Goal: Task Accomplishment & Management: Manage account settings

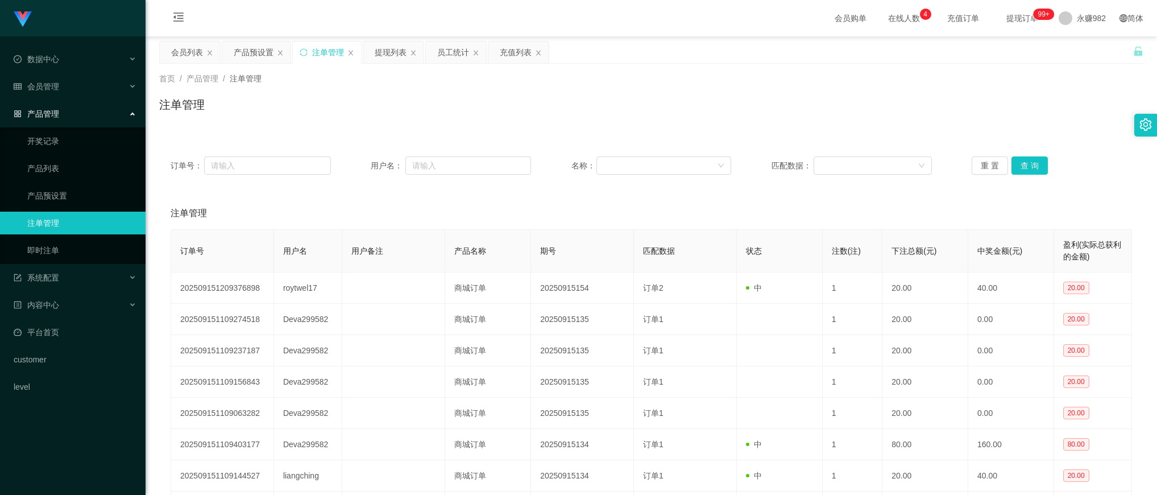
click at [254, 55] on div "产品预设置" at bounding box center [254, 53] width 40 height 22
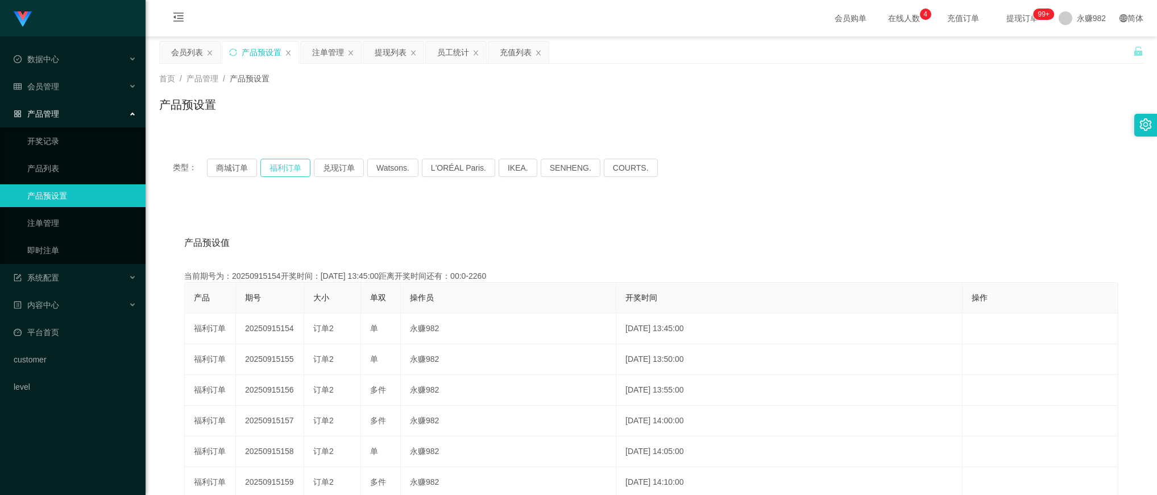
click at [273, 172] on button "福利订单" at bounding box center [285, 168] width 50 height 18
click at [274, 172] on button "福利订单" at bounding box center [285, 168] width 50 height 18
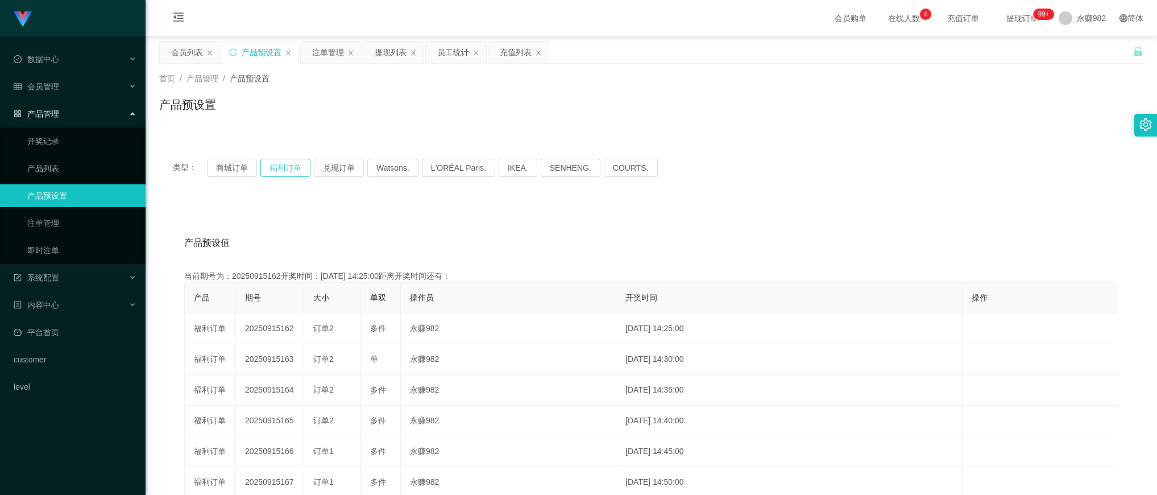
click at [274, 172] on button "福利订单" at bounding box center [285, 168] width 50 height 18
click at [235, 168] on button "商城订单" at bounding box center [232, 168] width 50 height 18
click at [288, 165] on button "福利订单" at bounding box center [285, 168] width 50 height 18
click at [429, 247] on div "产品预设值 添加期号" at bounding box center [651, 243] width 934 height 32
click at [291, 169] on button "福利订单" at bounding box center [285, 168] width 50 height 18
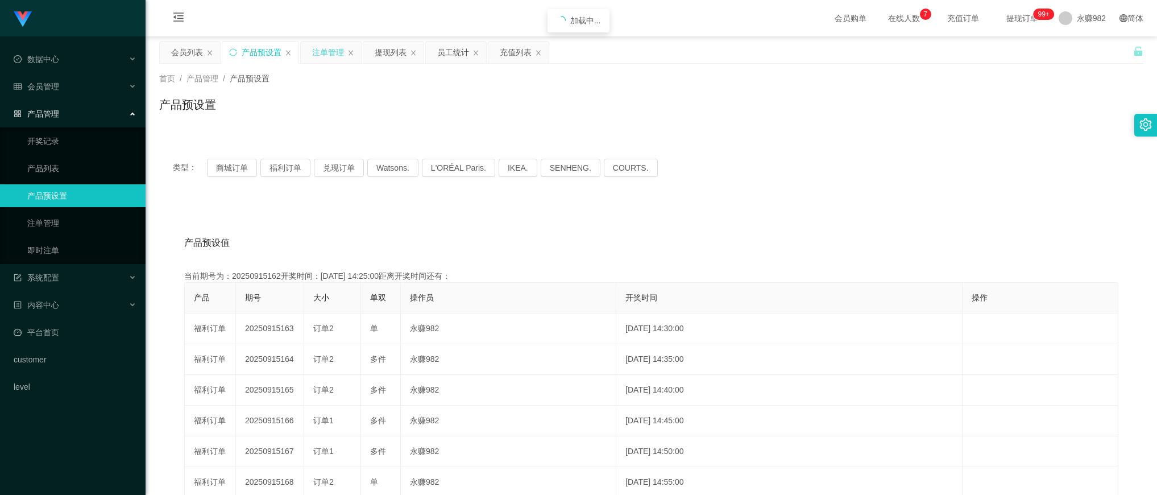
click at [327, 60] on div "注单管理" at bounding box center [328, 53] width 32 height 22
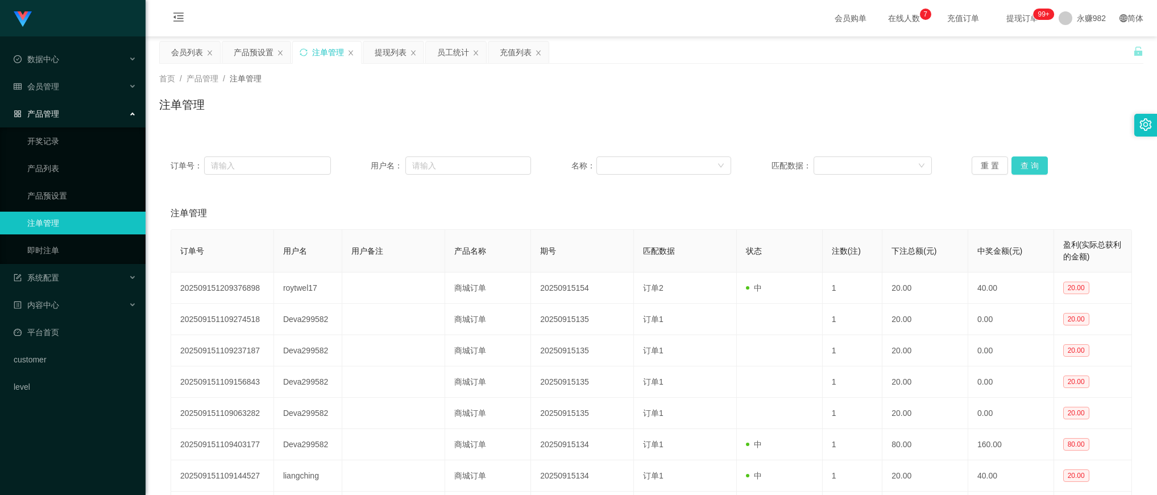
click at [1031, 160] on button "查 询" at bounding box center [1029, 165] width 36 height 18
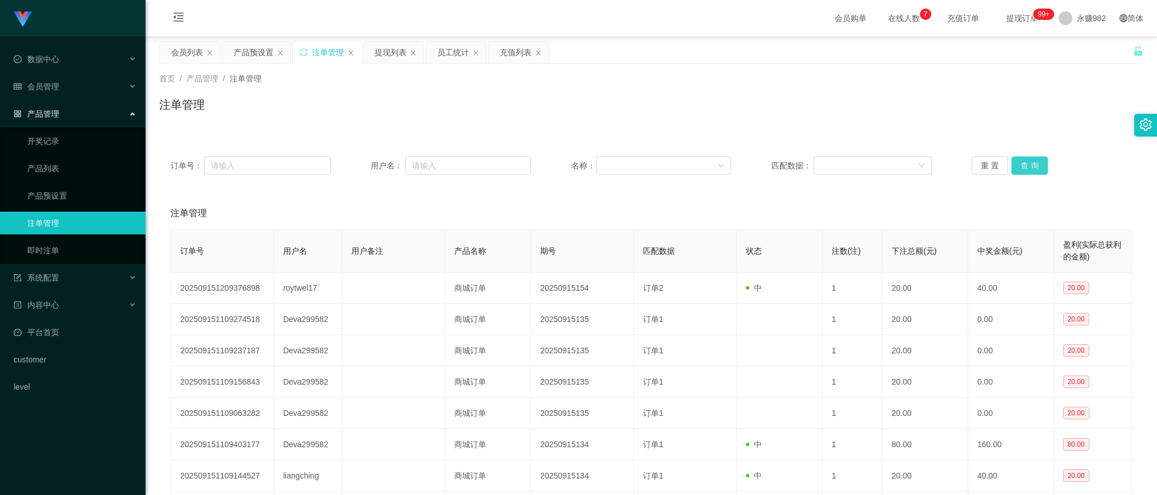
click at [1031, 160] on button "查 询" at bounding box center [1029, 165] width 36 height 18
click at [251, 52] on div "产品预设置" at bounding box center [254, 53] width 40 height 22
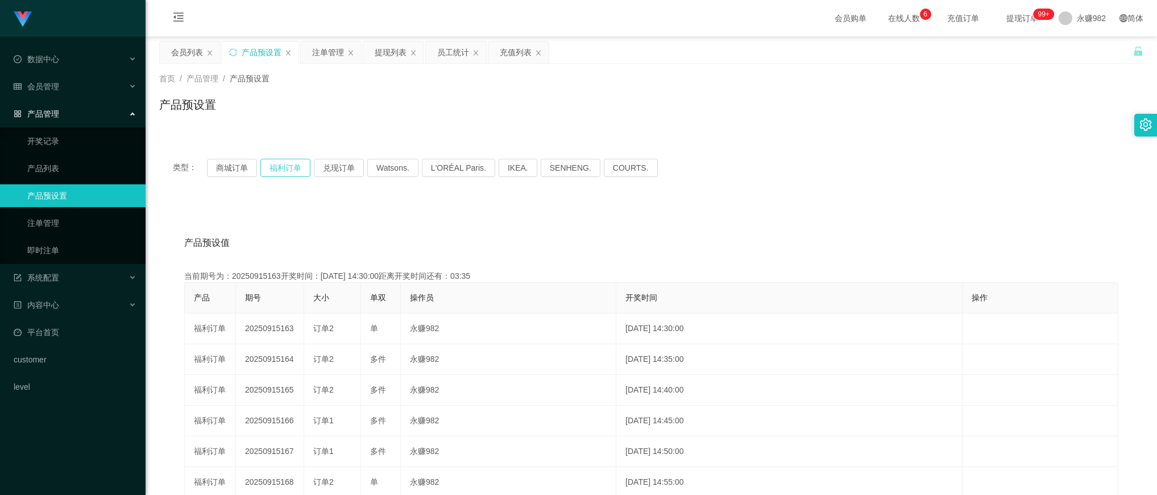
click at [291, 165] on button "福利订单" at bounding box center [285, 168] width 50 height 18
drag, startPoint x: 327, startPoint y: 55, endPoint x: 362, endPoint y: 73, distance: 39.4
click at [327, 55] on div "注单管理" at bounding box center [328, 53] width 32 height 22
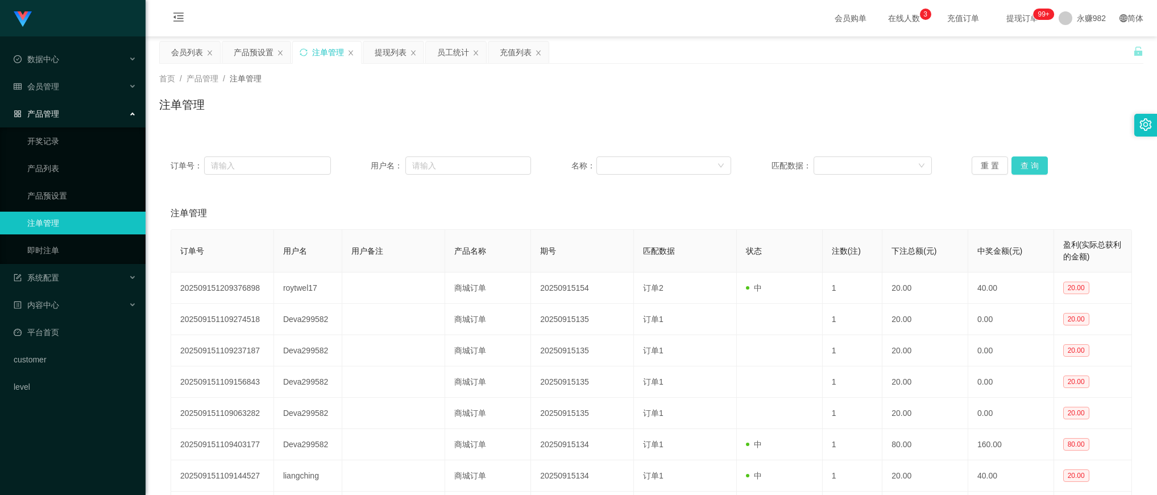
click at [1028, 163] on button "查 询" at bounding box center [1029, 165] width 36 height 18
click at [382, 59] on div "提现列表" at bounding box center [391, 53] width 32 height 22
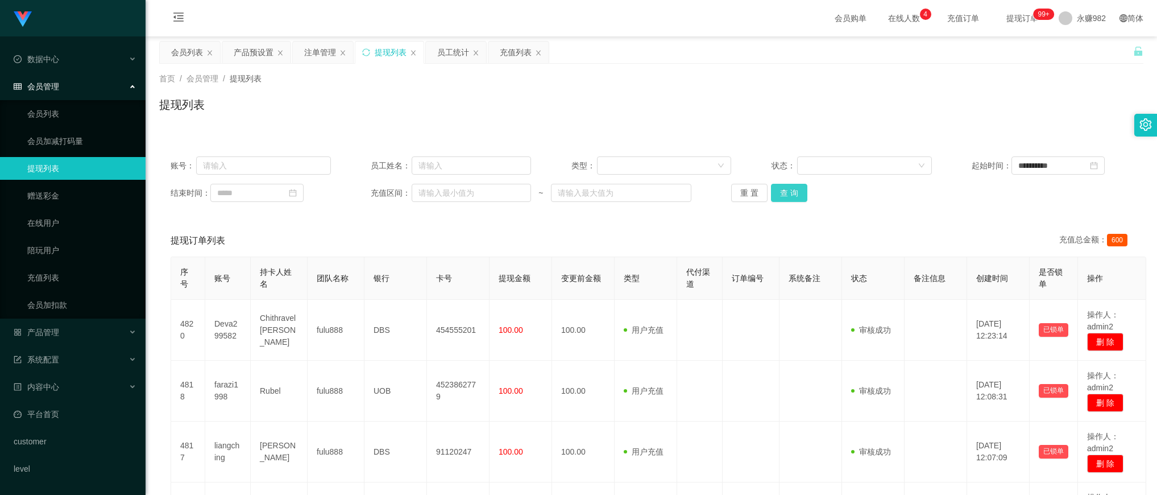
click at [772, 193] on button "查 询" at bounding box center [789, 193] width 36 height 18
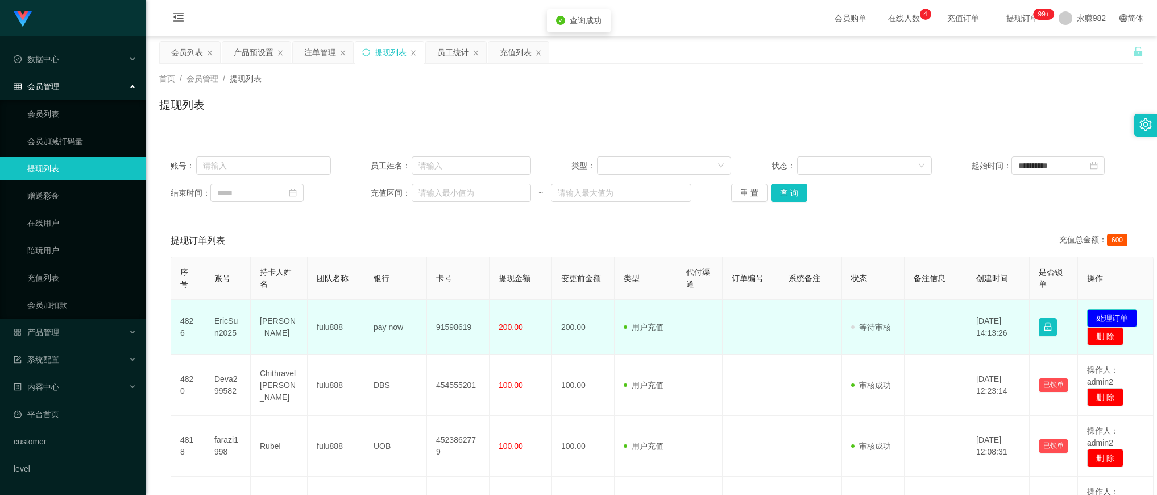
click at [1115, 314] on button "处理订单" at bounding box center [1112, 318] width 50 height 18
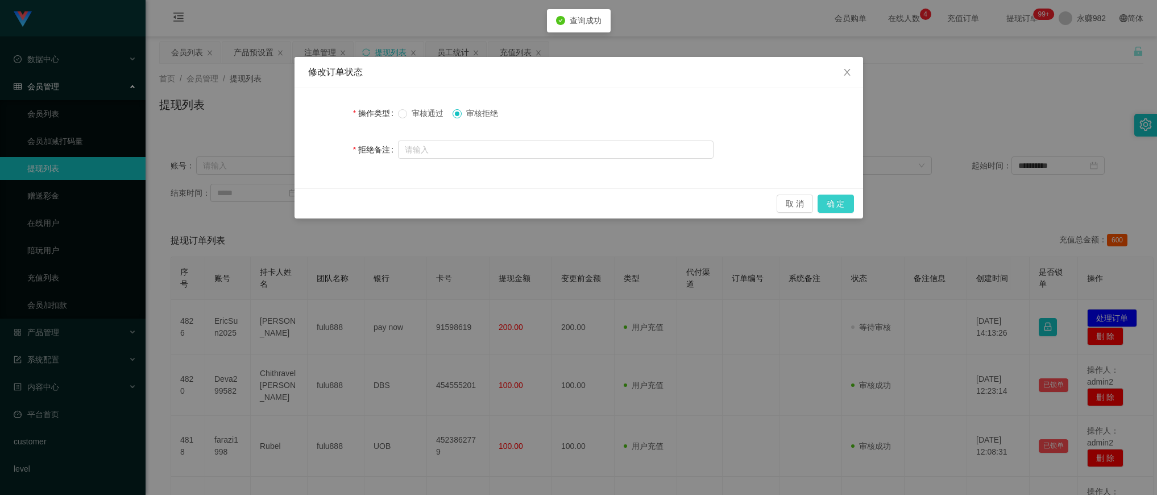
click at [840, 206] on button "确 定" at bounding box center [836, 203] width 36 height 18
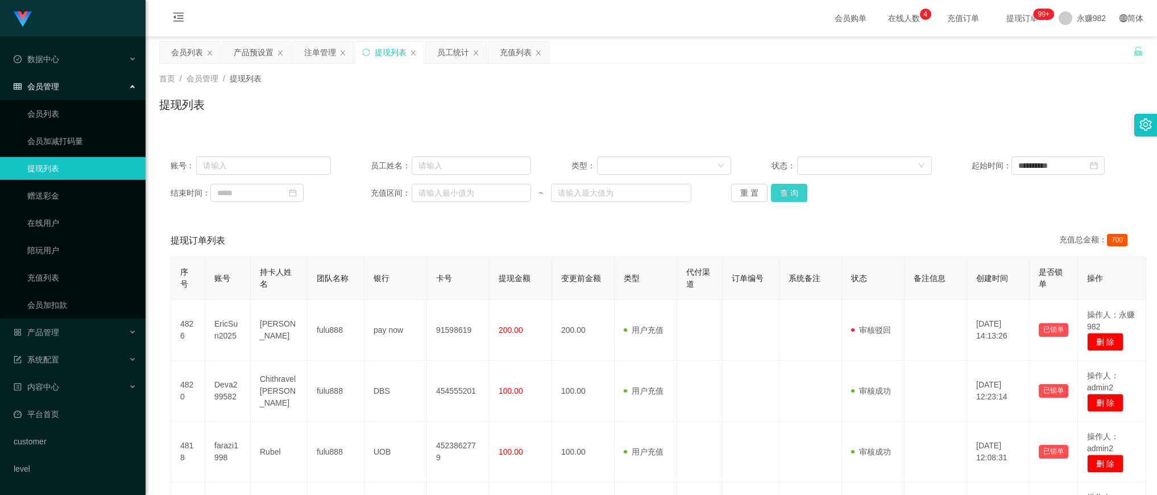
click at [794, 196] on button "查 询" at bounding box center [789, 193] width 36 height 18
click at [317, 56] on div "注单管理" at bounding box center [320, 53] width 32 height 22
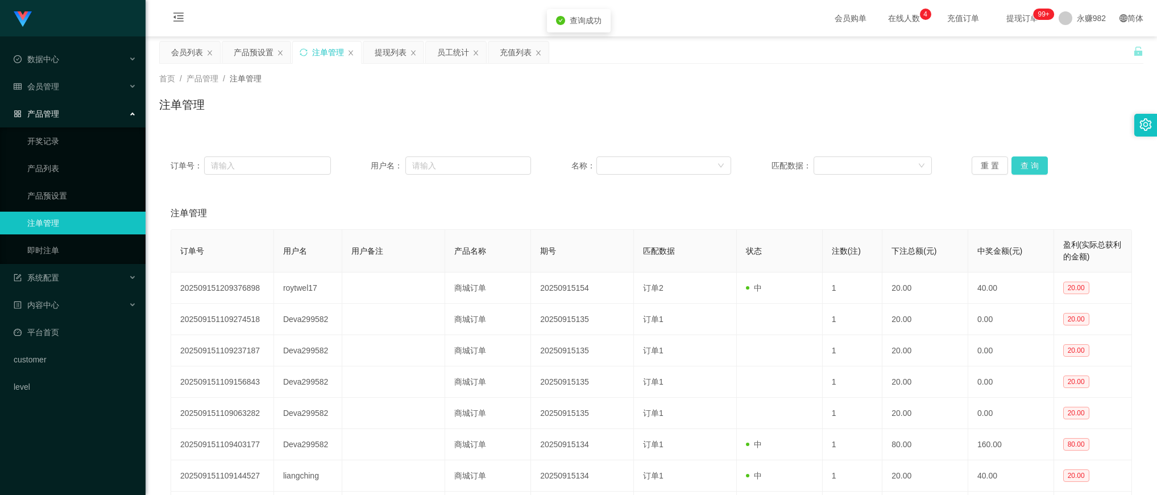
click at [1032, 164] on button "查 询" at bounding box center [1029, 165] width 36 height 18
drag, startPoint x: 395, startPoint y: 117, endPoint x: 418, endPoint y: 115, distance: 22.8
click at [395, 117] on div "注单管理" at bounding box center [651, 109] width 984 height 26
click at [1030, 168] on button "查 询" at bounding box center [1029, 165] width 36 height 18
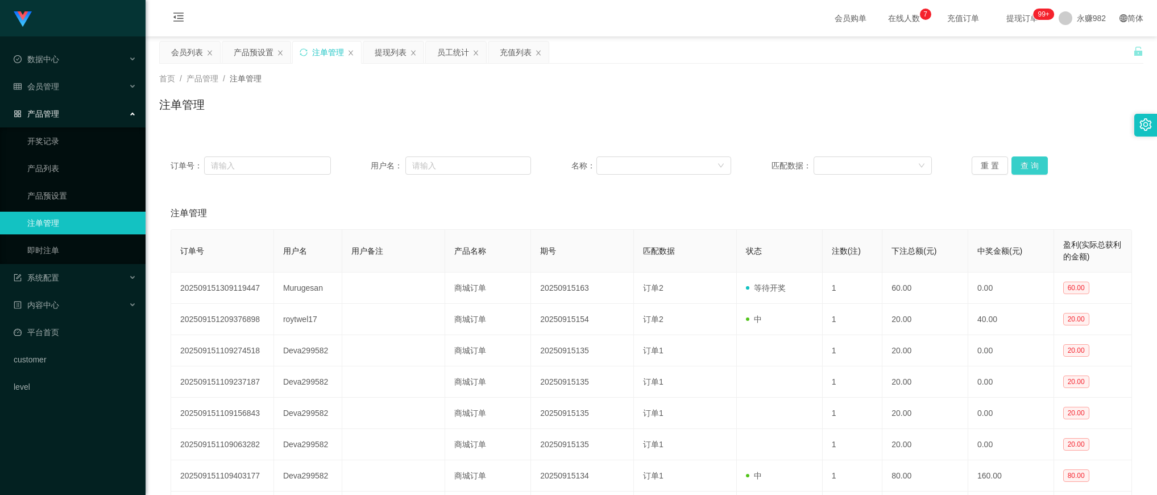
click at [1027, 160] on button "查 询" at bounding box center [1029, 165] width 36 height 18
click at [1020, 160] on button "查 询" at bounding box center [1029, 165] width 36 height 18
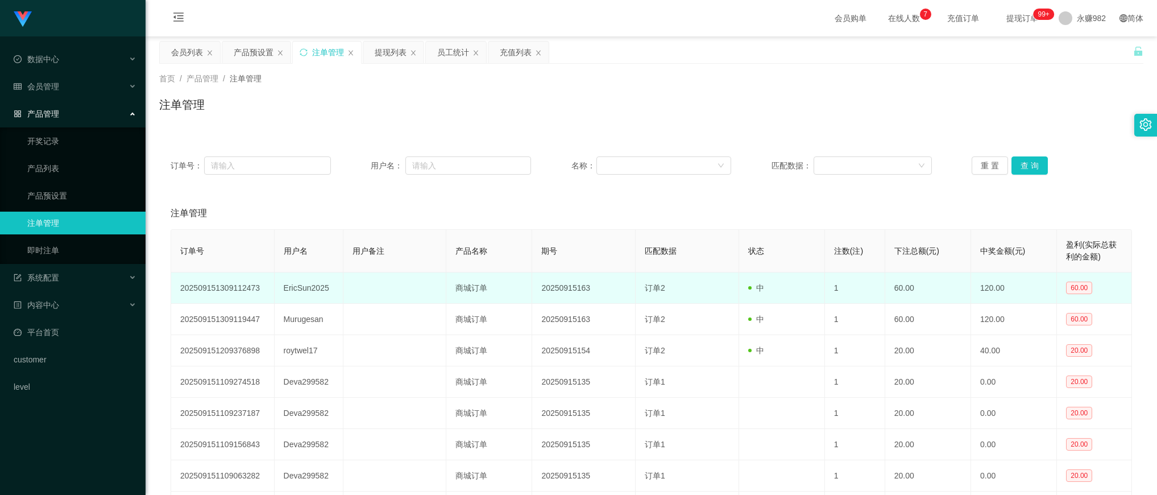
click at [297, 292] on td "EricSun2025" at bounding box center [309, 287] width 69 height 31
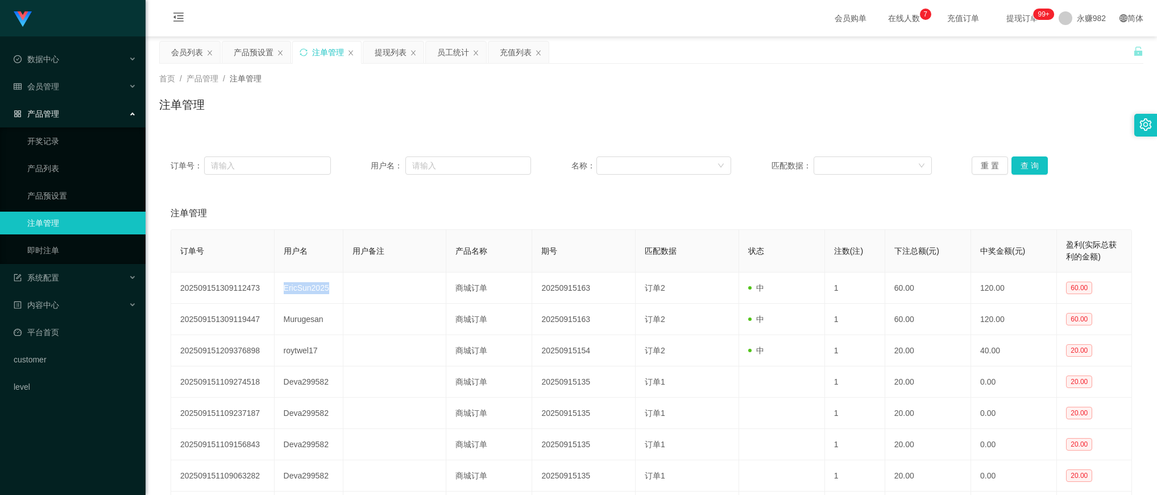
copy td "EricSun2025"
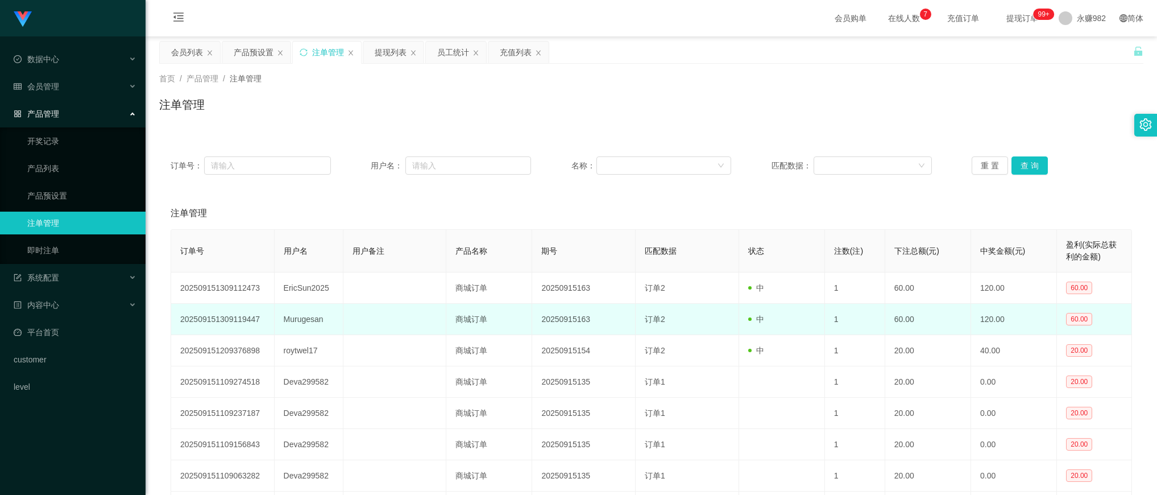
click at [303, 322] on td "Murugesan" at bounding box center [309, 319] width 69 height 31
copy td "Murugesan"
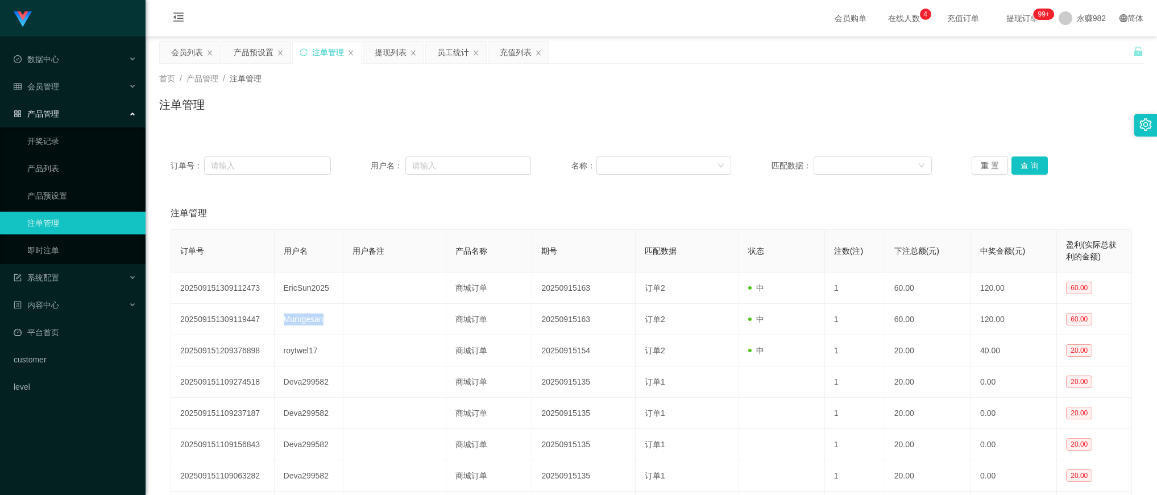
click at [731, 87] on div "首页 / 产品管理 / 注单管理 / 注单管理" at bounding box center [651, 97] width 984 height 49
click at [1024, 165] on button "查 询" at bounding box center [1029, 165] width 36 height 18
click at [683, 190] on div "订单号： 用户名： 名称： 匹配数据： 重 置 查 询 注单管理 订单号 用户名 用户备注 产品名称 期号 匹配数据 状态 注数(注) 下注总额(元) 中奖金…" at bounding box center [651, 383] width 984 height 476
click at [182, 55] on div "会员列表" at bounding box center [187, 53] width 32 height 22
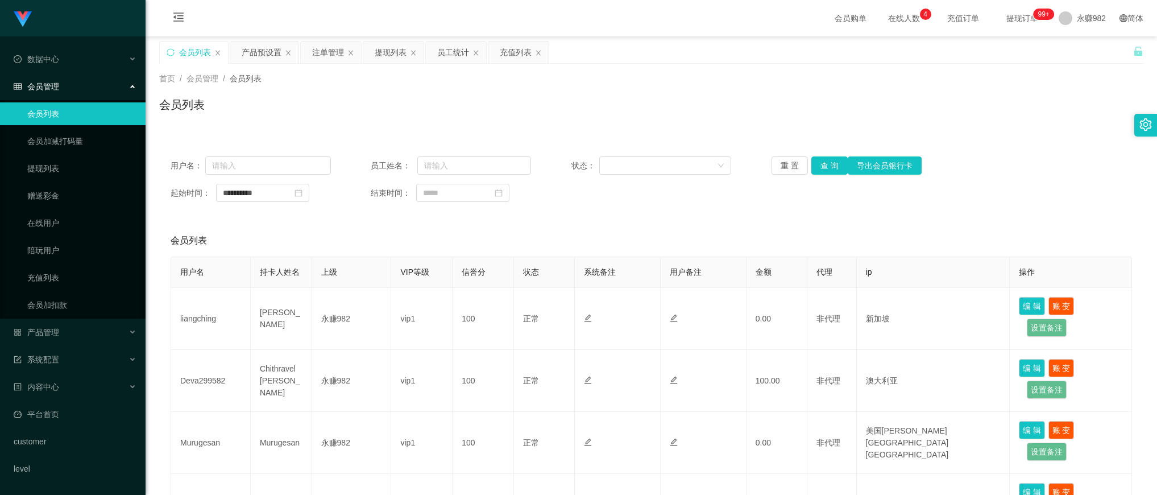
click at [836, 177] on div "**********" at bounding box center [651, 179] width 984 height 68
click at [829, 169] on button "查 询" at bounding box center [829, 165] width 36 height 18
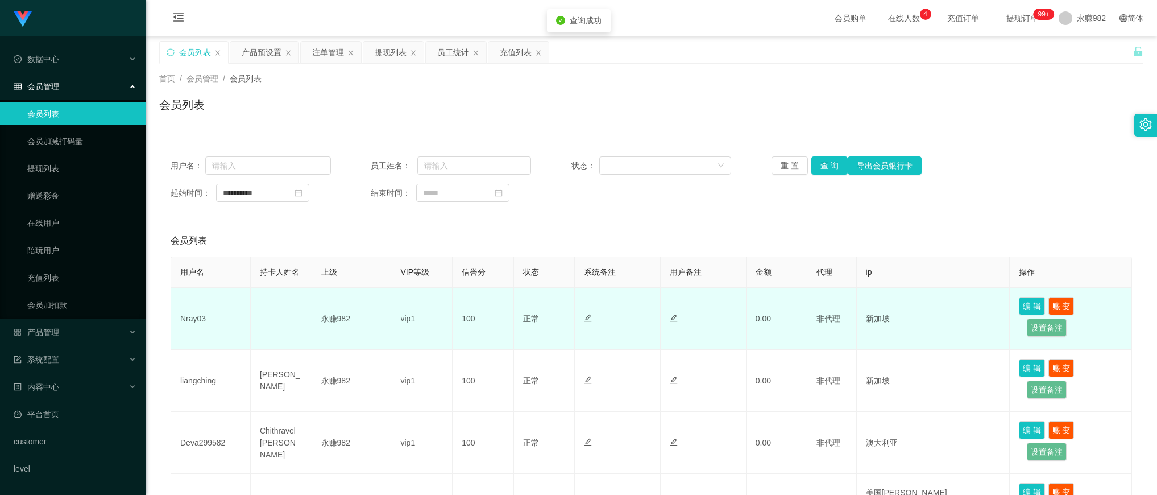
click at [205, 318] on td "Nray03" at bounding box center [211, 319] width 80 height 62
copy td "Nray03"
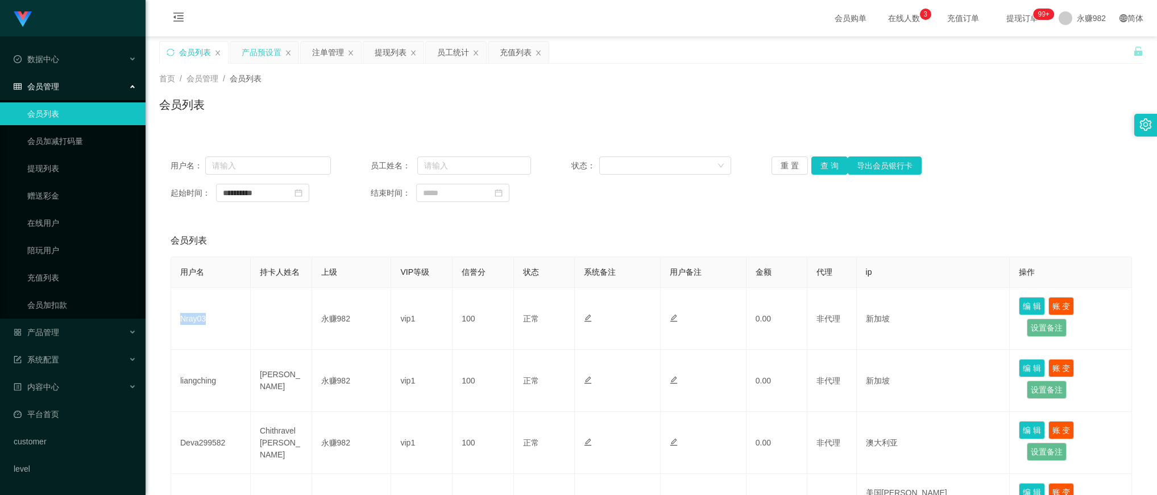
click at [265, 49] on div "产品预设置" at bounding box center [262, 53] width 40 height 22
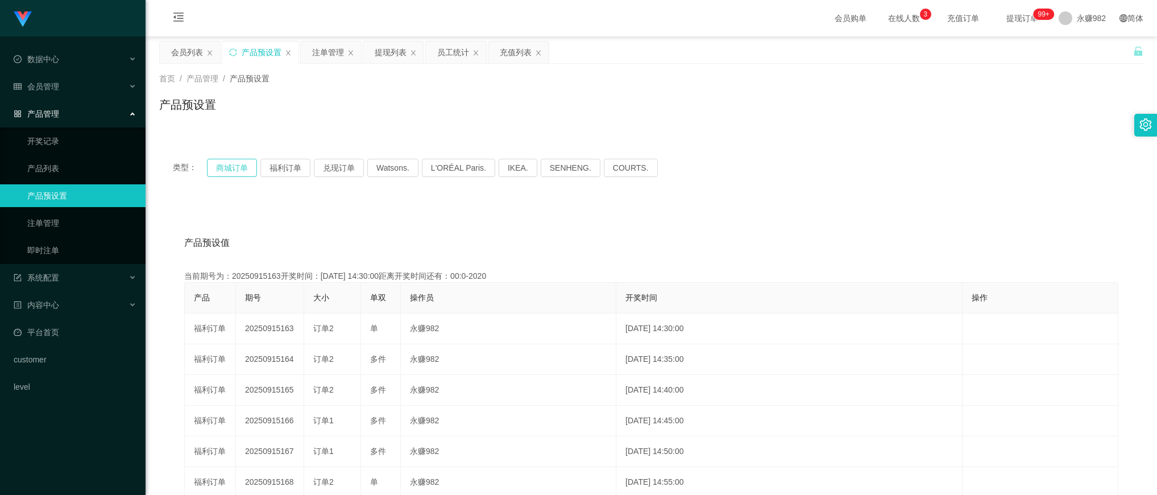
click at [216, 169] on button "商城订单" at bounding box center [232, 168] width 50 height 18
click at [223, 169] on button "商城订单" at bounding box center [232, 168] width 50 height 18
click at [193, 49] on div "会员列表" at bounding box center [187, 53] width 32 height 22
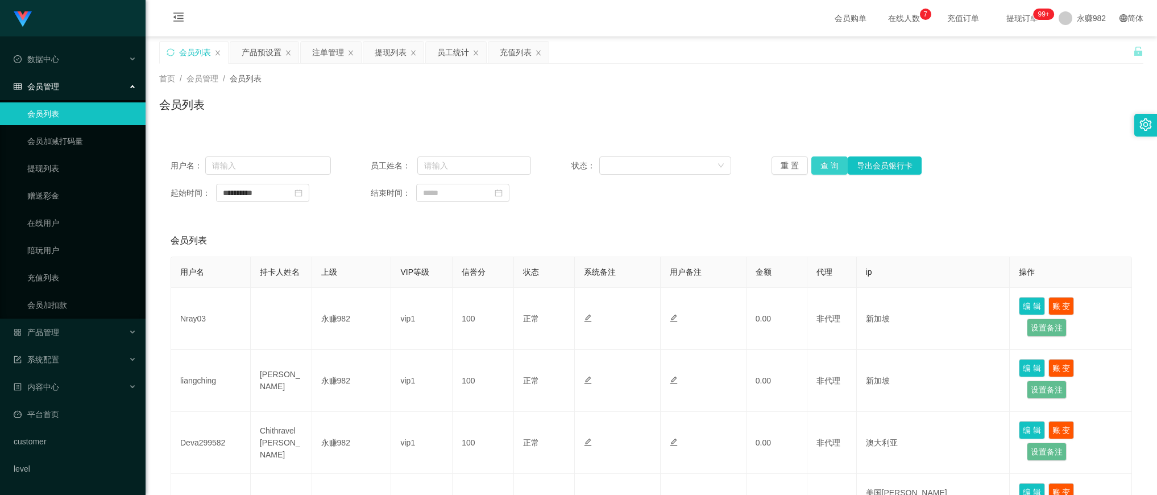
click at [831, 165] on button "查 询" at bounding box center [829, 165] width 36 height 18
click at [815, 162] on button "查 询" at bounding box center [829, 165] width 36 height 18
click at [259, 52] on div "产品预设置" at bounding box center [262, 53] width 40 height 22
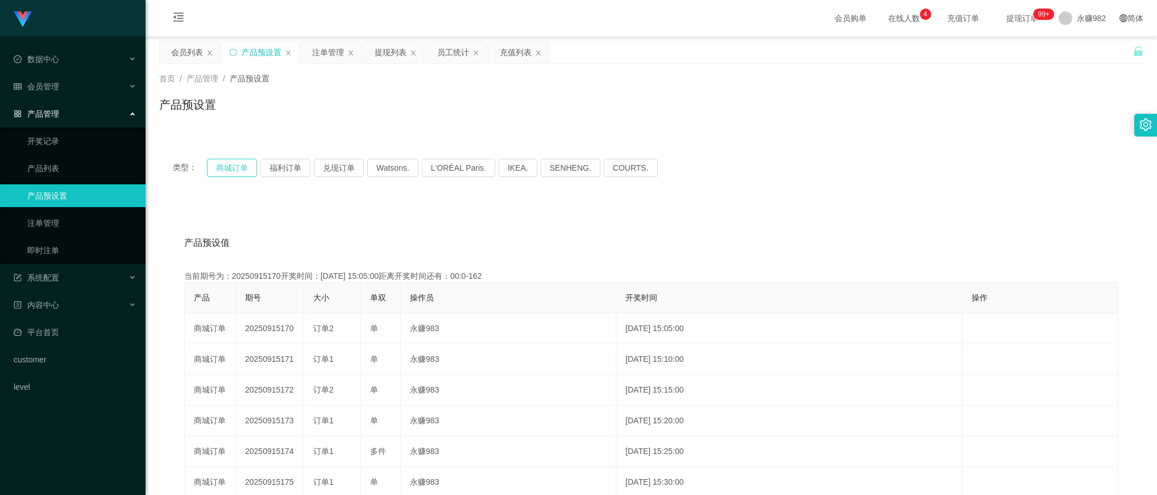
click at [244, 165] on button "商城订单" at bounding box center [232, 168] width 50 height 18
click at [328, 59] on div "注单管理" at bounding box center [328, 53] width 32 height 22
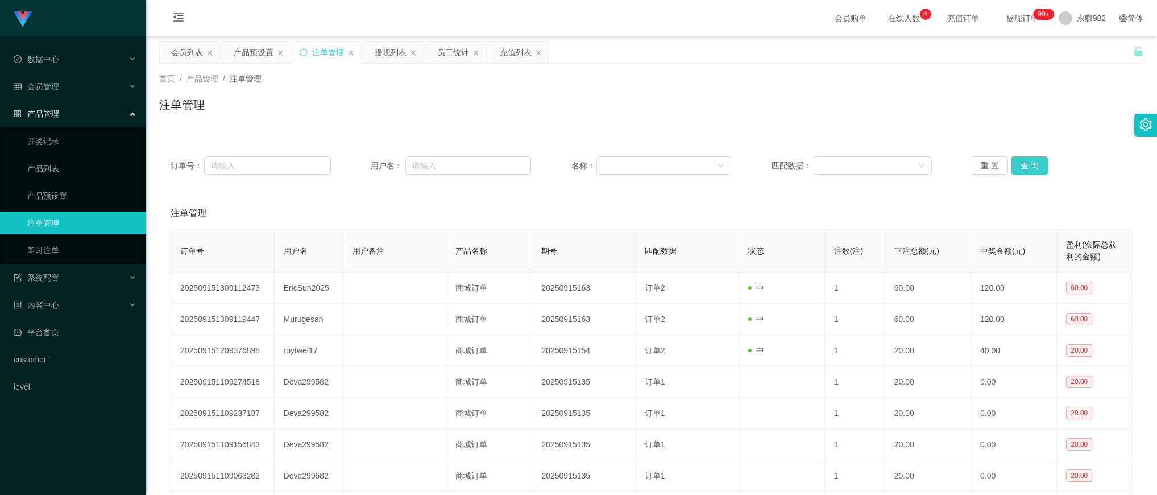
click at [1034, 168] on button "查 询" at bounding box center [1029, 165] width 36 height 18
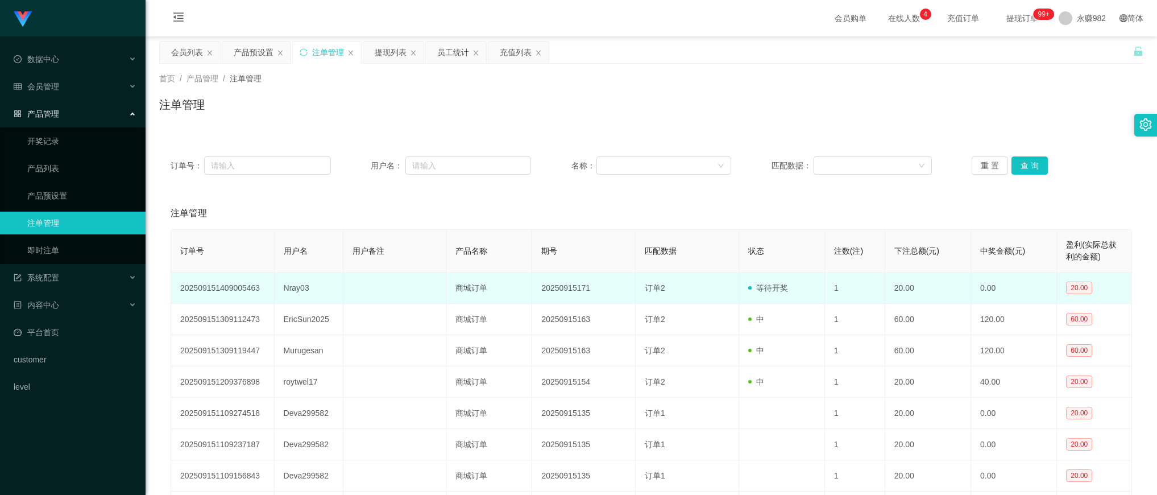
click at [289, 283] on td "Nray03" at bounding box center [309, 287] width 69 height 31
copy td "Nray03"
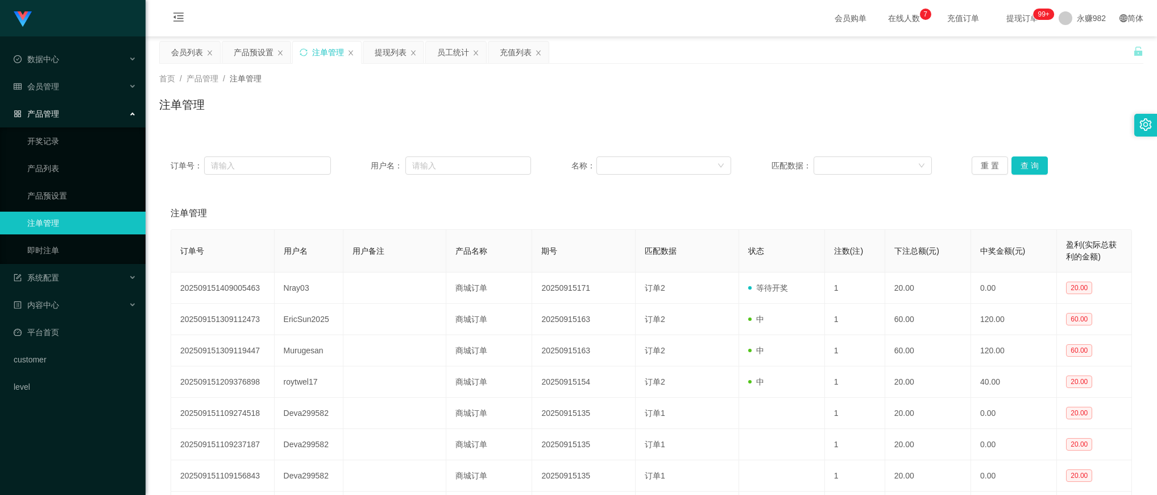
click at [367, 93] on div "首页 / 产品管理 / 注单管理 / 注单管理" at bounding box center [651, 97] width 984 height 49
click at [588, 192] on div "订单号： 用户名： 名称： 匹配数据： 重 置 查 询 注单管理 订单号 用户名 用户备注 产品名称 期号 匹配数据 状态 注数(注) 下注总额(元) 中奖金…" at bounding box center [651, 383] width 984 height 476
click at [1018, 161] on button "查 询" at bounding box center [1029, 165] width 36 height 18
click at [388, 51] on div "提现列表" at bounding box center [391, 53] width 32 height 22
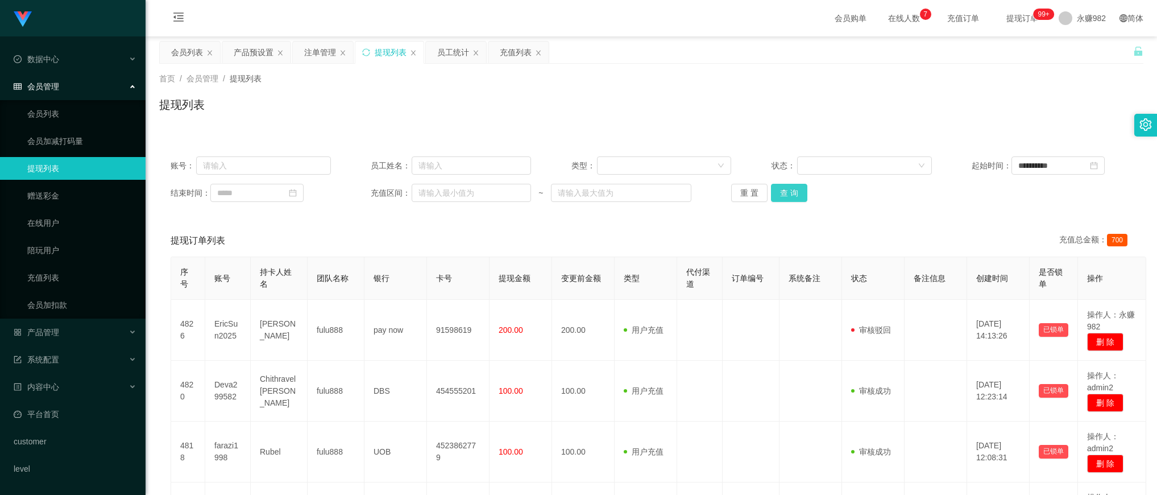
click at [796, 190] on button "查 询" at bounding box center [789, 193] width 36 height 18
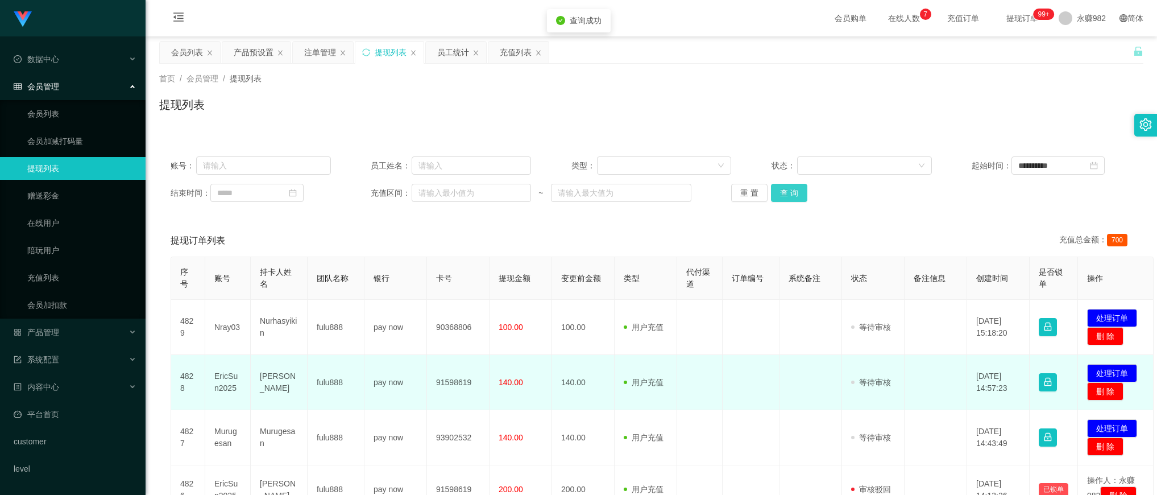
scroll to position [142, 0]
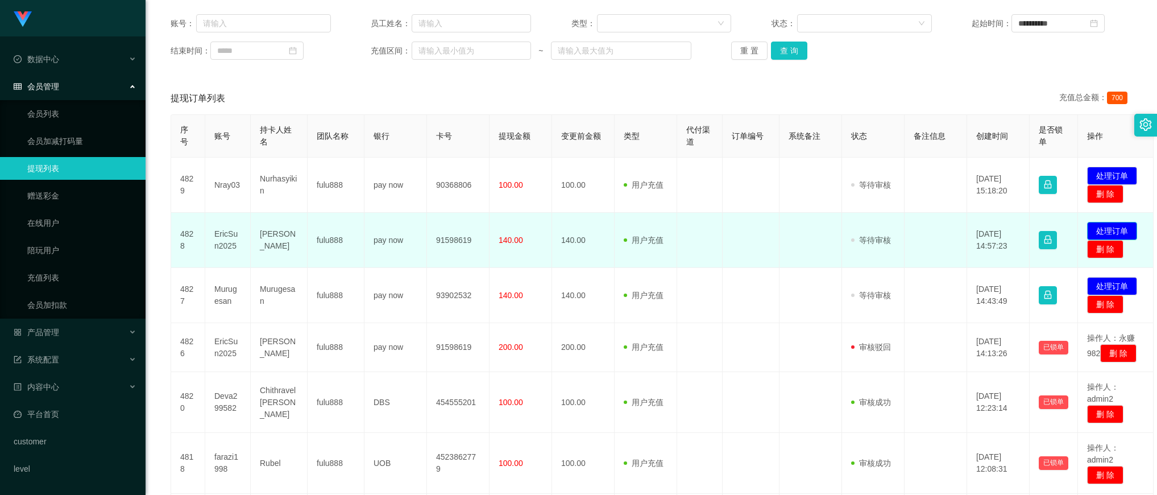
click at [1126, 231] on button "处理订单" at bounding box center [1112, 231] width 50 height 18
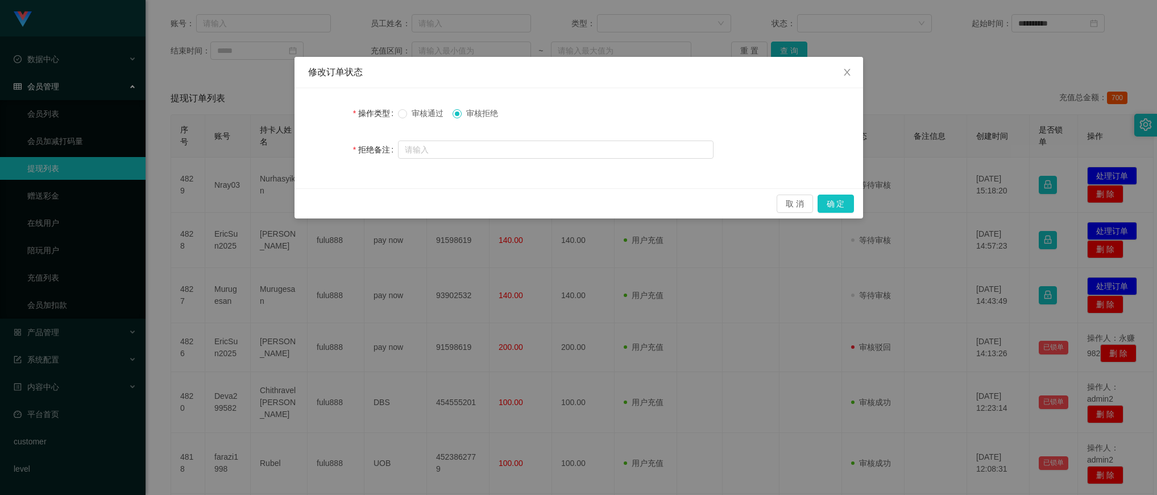
click at [482, 109] on span "审核拒绝" at bounding box center [482, 113] width 41 height 9
click at [831, 202] on button "确 定" at bounding box center [836, 203] width 36 height 18
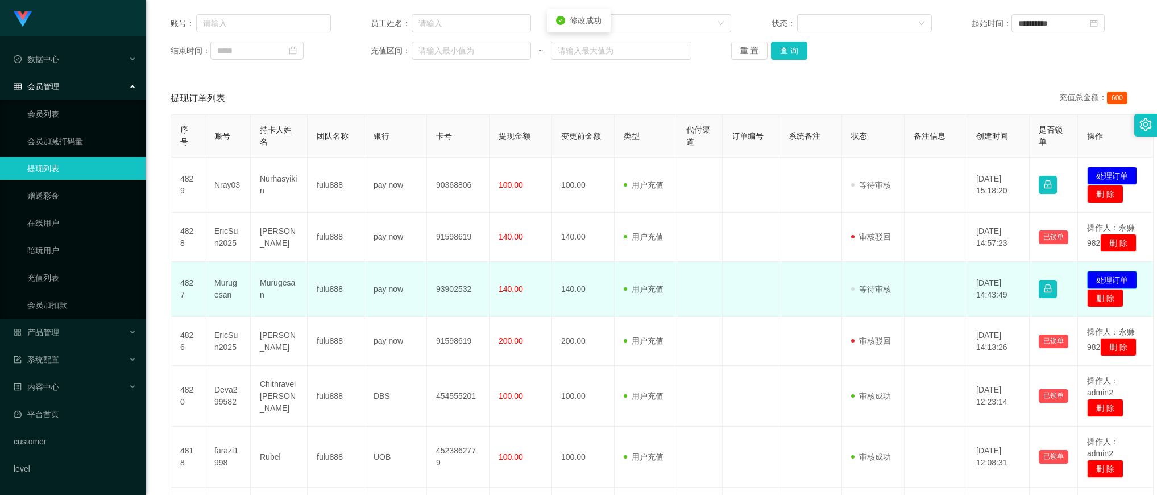
click at [1104, 289] on button "处理订单" at bounding box center [1112, 280] width 50 height 18
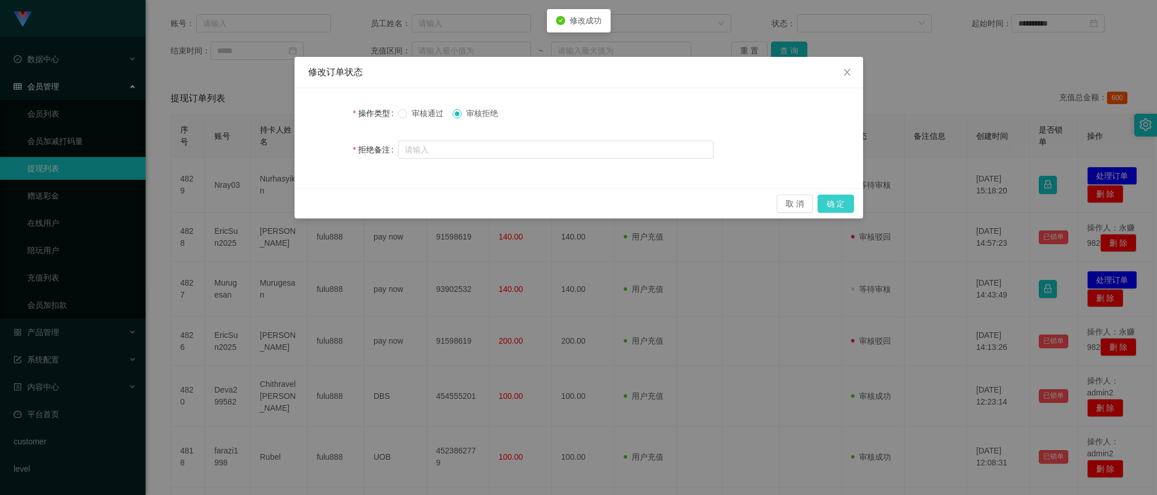
click at [836, 201] on button "确 定" at bounding box center [836, 203] width 36 height 18
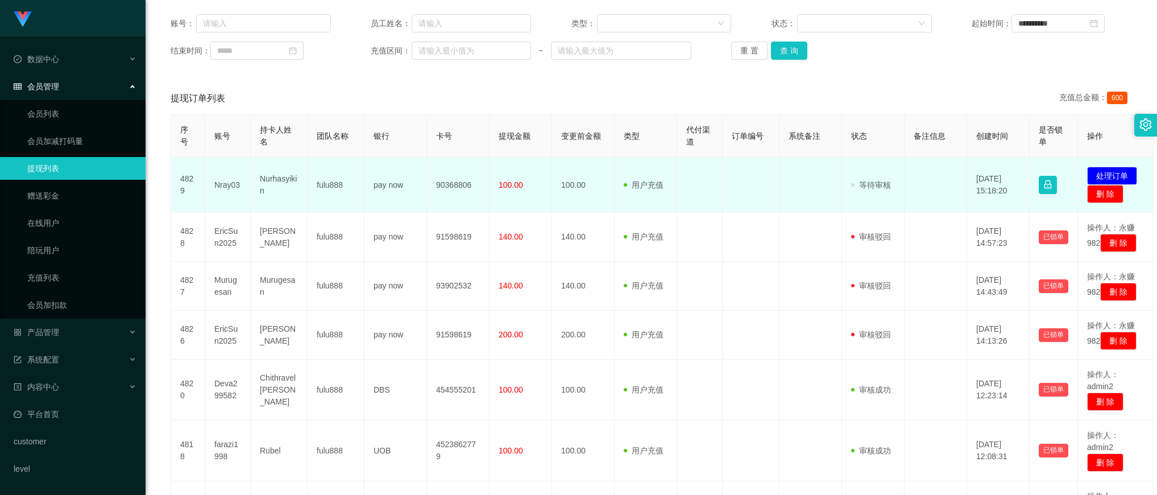
click at [464, 189] on td "90368806" at bounding box center [458, 184] width 63 height 55
copy td "90368806"
click at [442, 185] on td "90368806" at bounding box center [458, 184] width 63 height 55
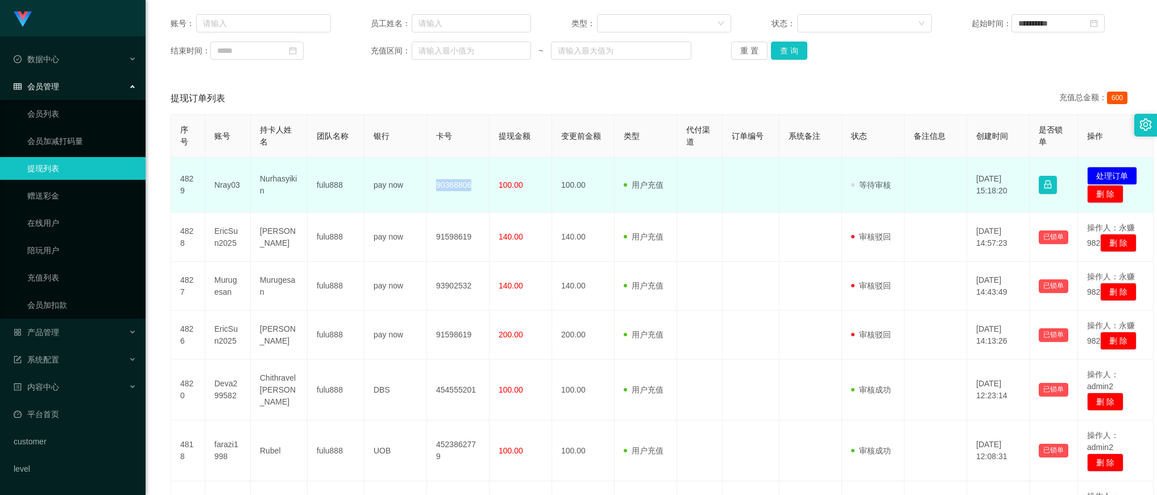
click at [442, 185] on td "90368806" at bounding box center [458, 184] width 63 height 55
click at [233, 184] on td "Nray03" at bounding box center [227, 184] width 45 height 55
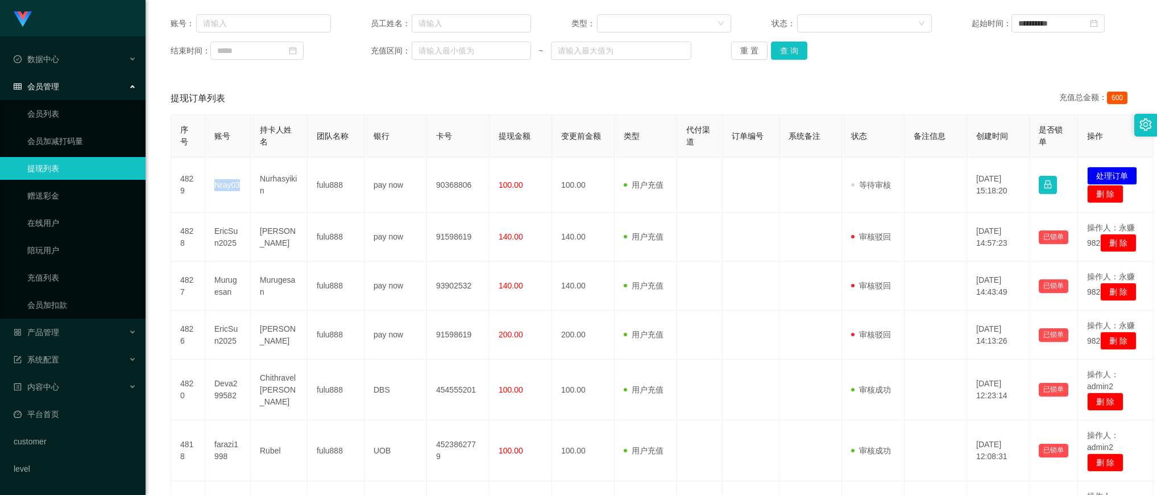
copy td "Nray03"
click at [640, 109] on div "提现订单列表 充值总金额： 600" at bounding box center [651, 98] width 961 height 32
click at [777, 53] on button "查 询" at bounding box center [789, 51] width 36 height 18
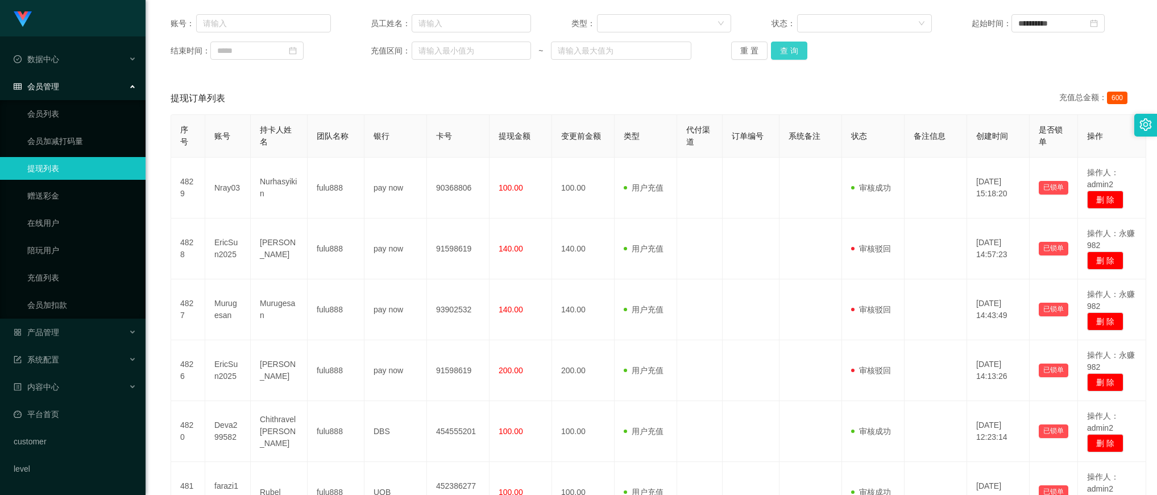
click at [790, 49] on button "查 询" at bounding box center [789, 51] width 36 height 18
click at [789, 55] on button "查 询" at bounding box center [789, 51] width 36 height 18
click at [786, 47] on button "查 询" at bounding box center [789, 51] width 36 height 18
click at [781, 47] on button "查 询" at bounding box center [789, 51] width 36 height 18
click at [781, 49] on button "查 询" at bounding box center [789, 51] width 36 height 18
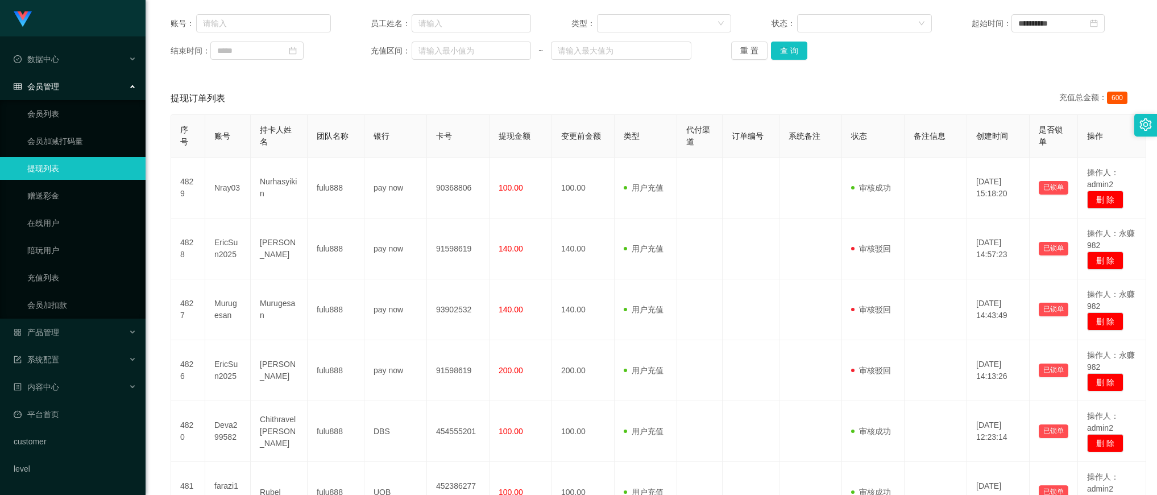
click at [597, 100] on div "提现订单列表 充值总金额： 600" at bounding box center [651, 98] width 961 height 32
click at [785, 52] on button "查 询" at bounding box center [789, 51] width 36 height 18
